Goal: Task Accomplishment & Management: Manage account settings

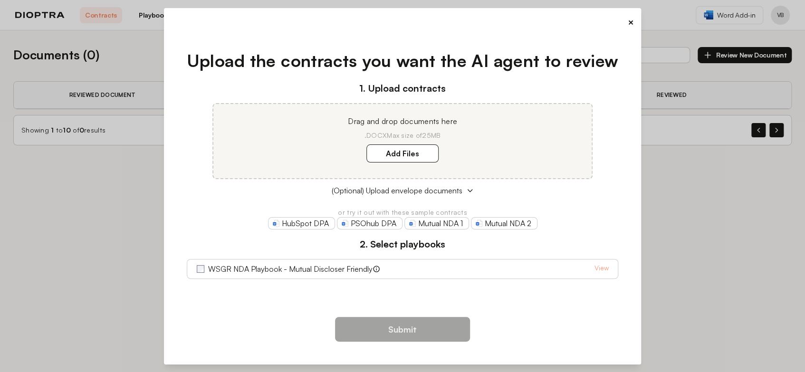
click at [628, 24] on button "×" at bounding box center [630, 22] width 6 height 13
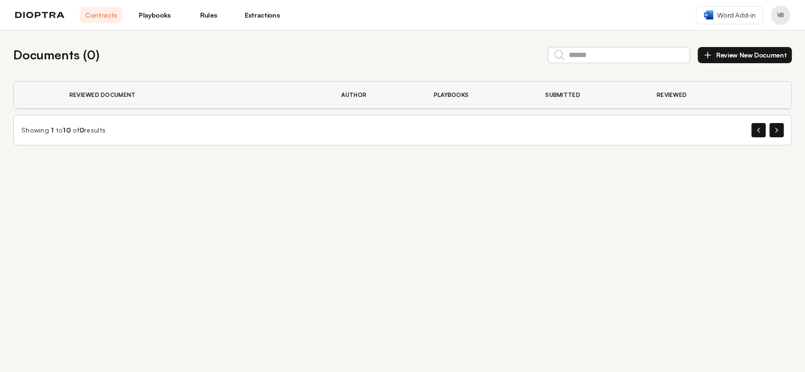
click at [160, 19] on link "Playbooks" at bounding box center [154, 15] width 42 height 16
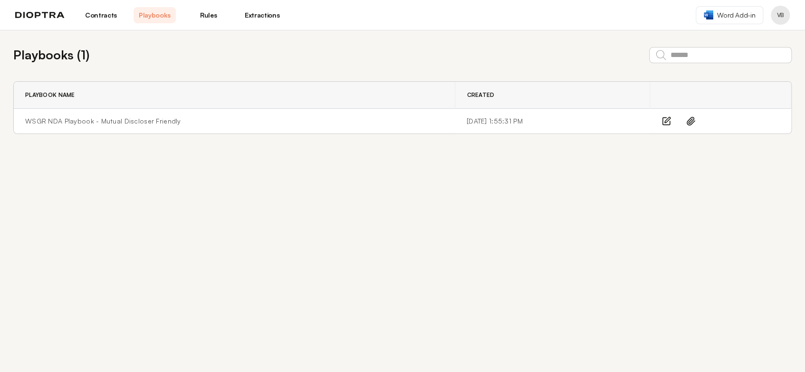
click at [269, 18] on link "Extractions" at bounding box center [262, 15] width 42 height 16
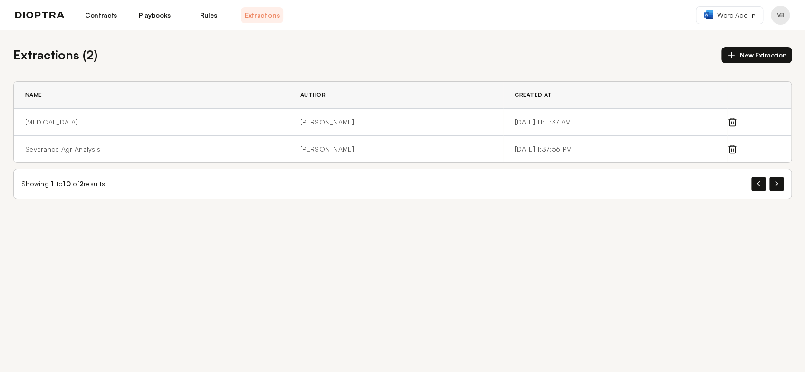
click at [101, 16] on link "Contracts" at bounding box center [101, 15] width 42 height 16
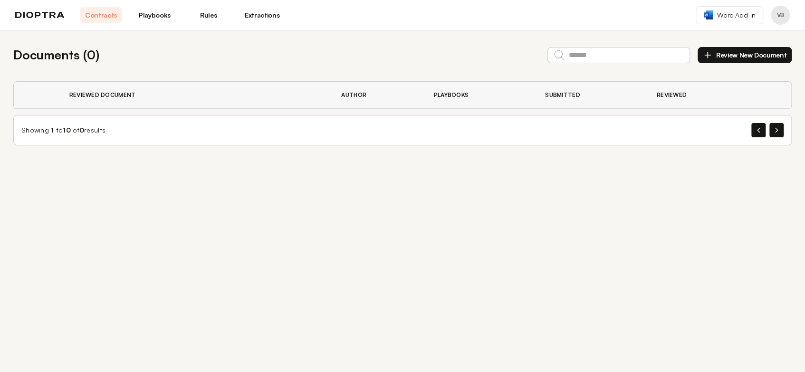
click at [776, 13] on button "Profile menu" at bounding box center [779, 15] width 19 height 19
click at [737, 41] on button "Profile" at bounding box center [744, 39] width 90 height 17
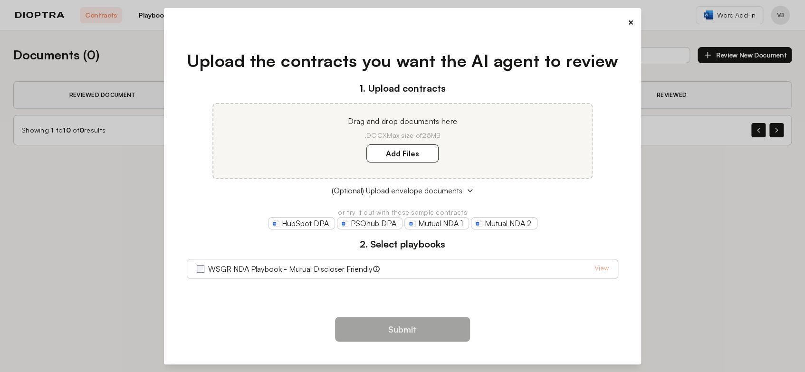
click at [629, 24] on button "×" at bounding box center [630, 22] width 6 height 13
